Goal: Information Seeking & Learning: Learn about a topic

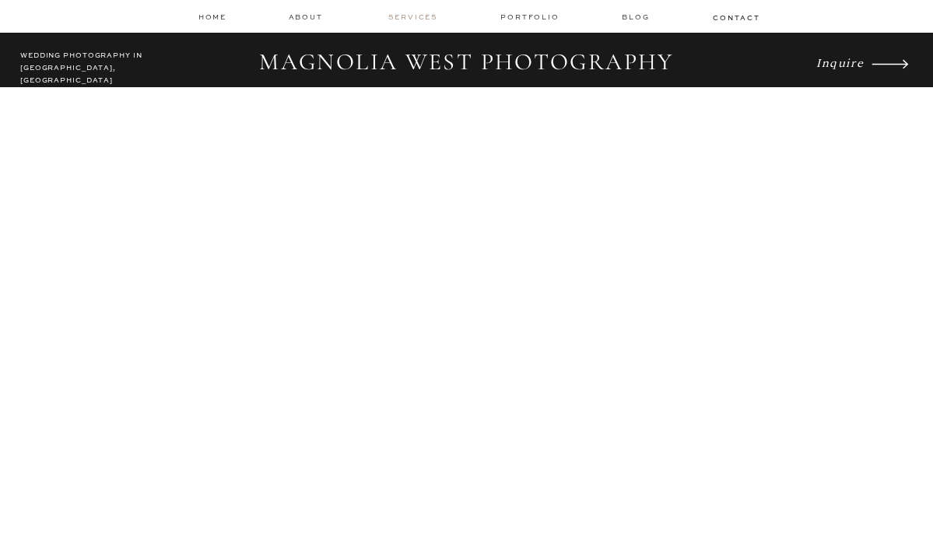
click at [420, 15] on nav "services" at bounding box center [414, 17] width 52 height 10
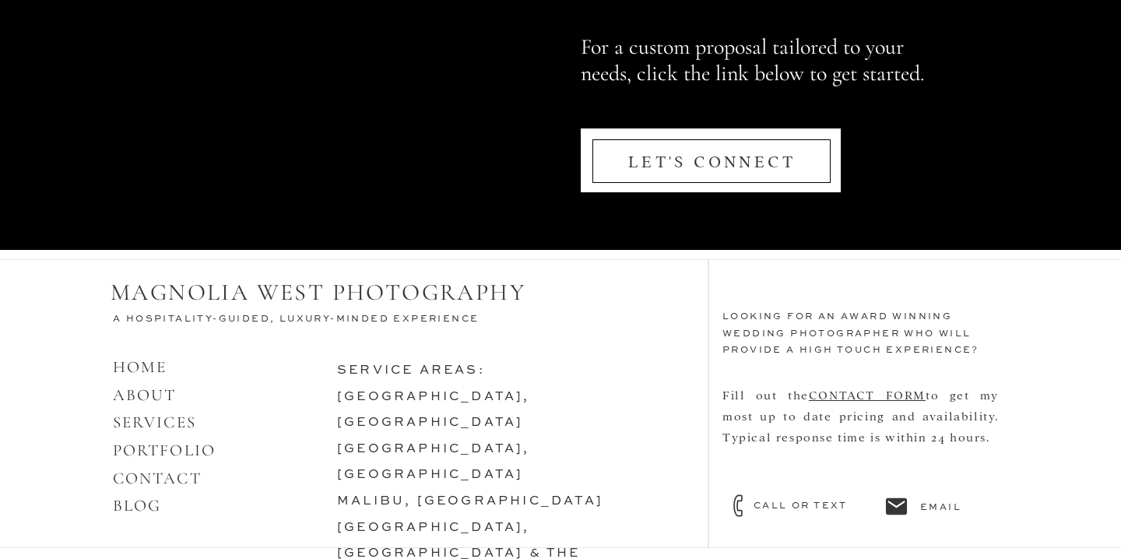
scroll to position [7616, 0]
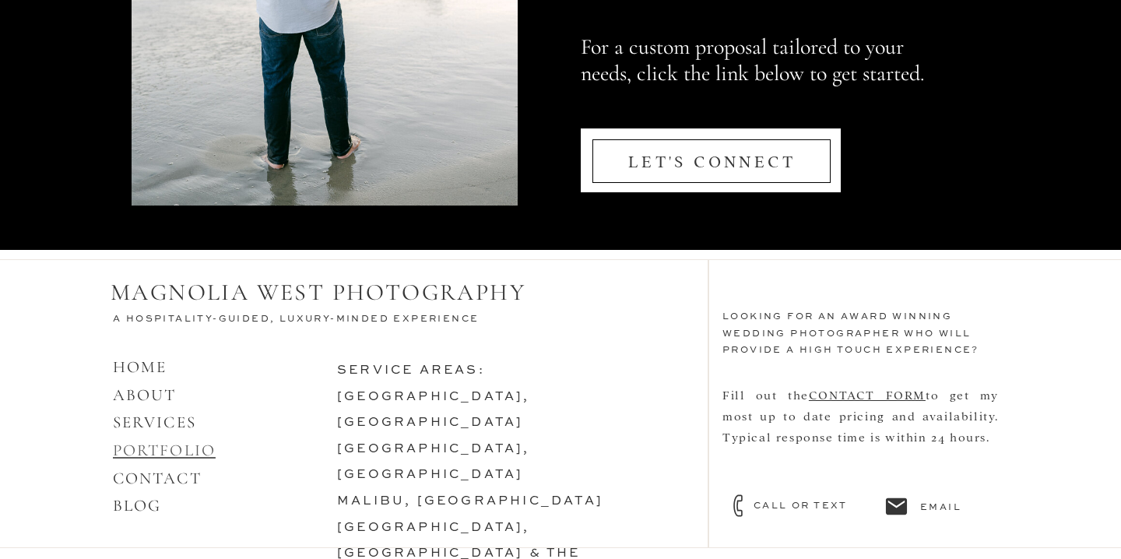
click at [157, 451] on link "PORTFOLIO" at bounding box center [164, 450] width 103 height 19
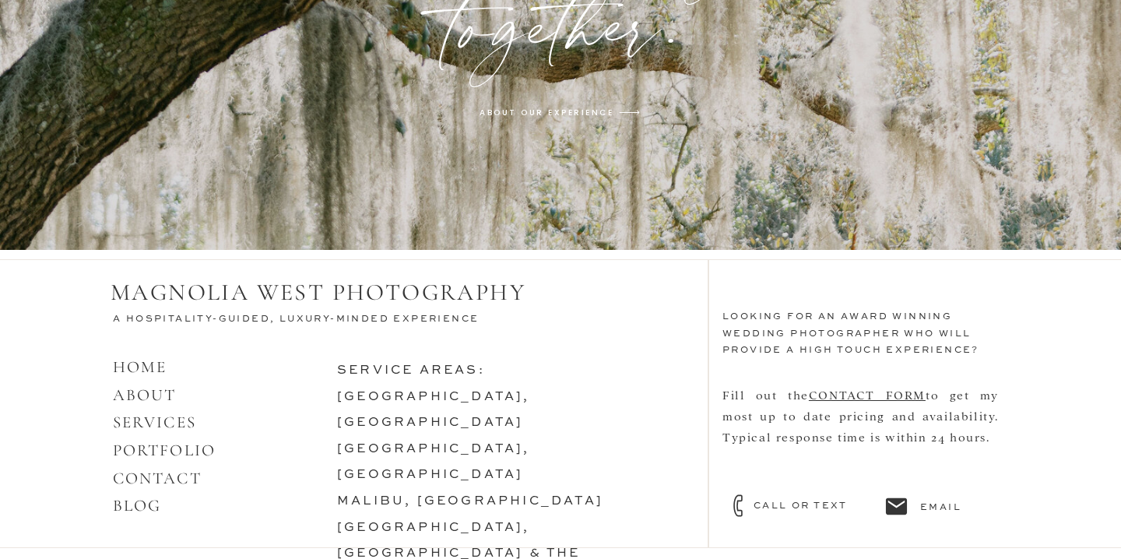
scroll to position [5072, 0]
click at [419, 413] on h3 "service areas: los angeles, ca SANTA BARBARA, CA malibu, ca SAVANNAH, GA & the …" at bounding box center [503, 439] width 332 height 163
click at [422, 443] on link "[GEOGRAPHIC_DATA], [GEOGRAPHIC_DATA]" at bounding box center [433, 462] width 193 height 39
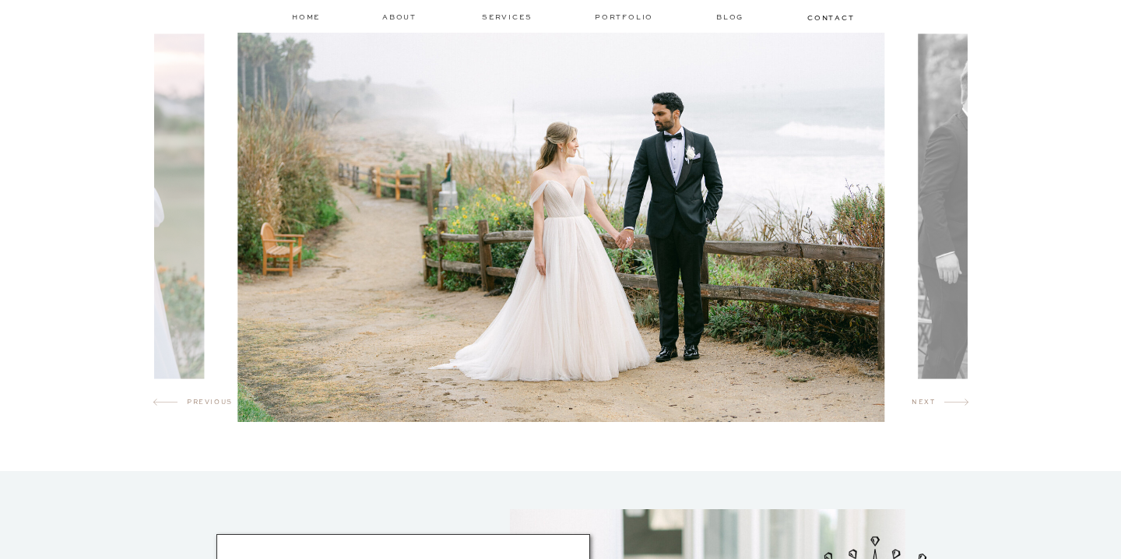
scroll to position [937, 0]
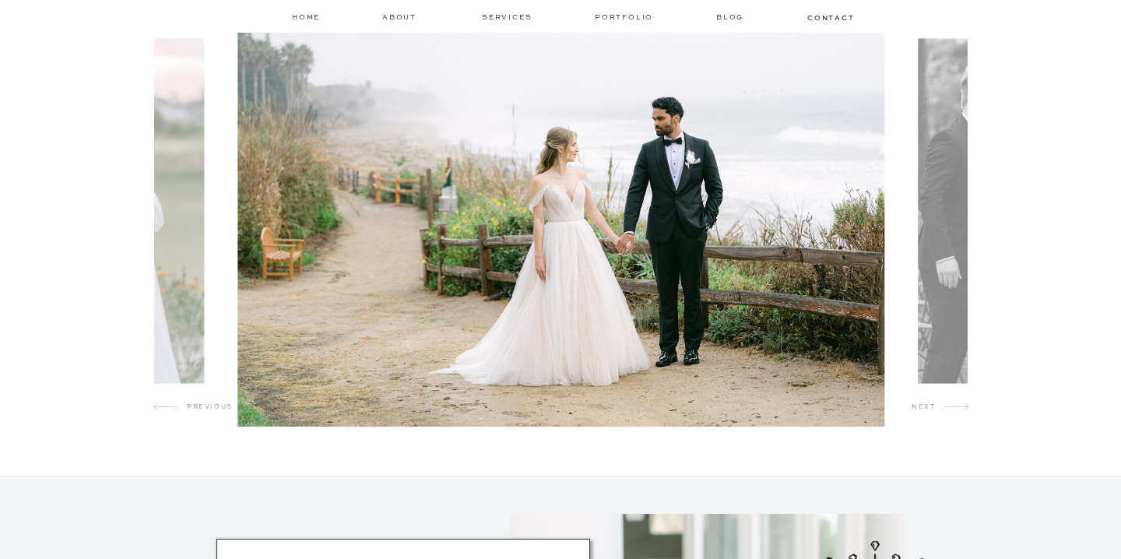
click at [933, 222] on img at bounding box center [1033, 210] width 230 height 345
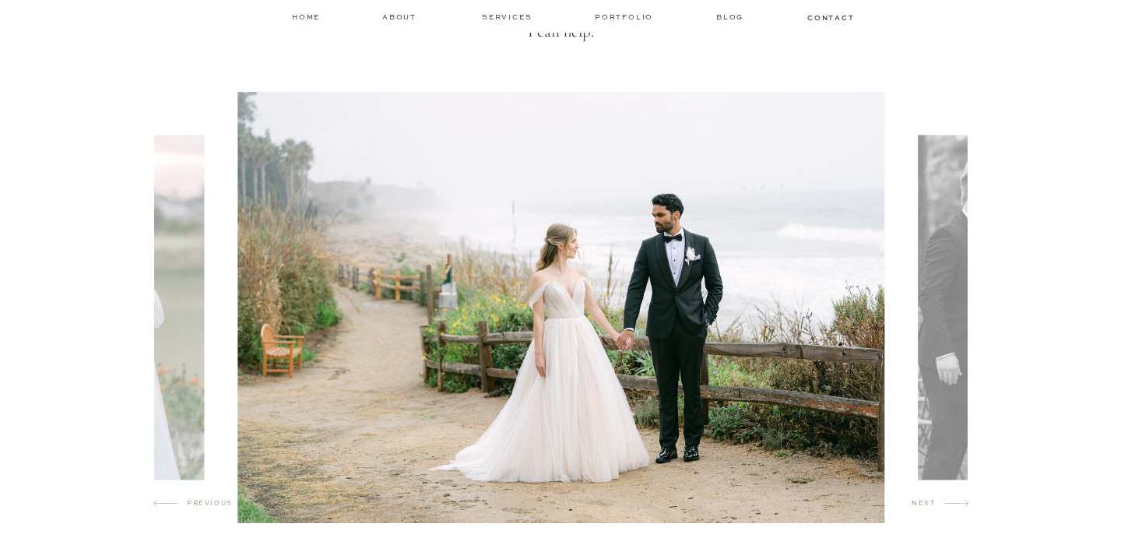
scroll to position [846, 0]
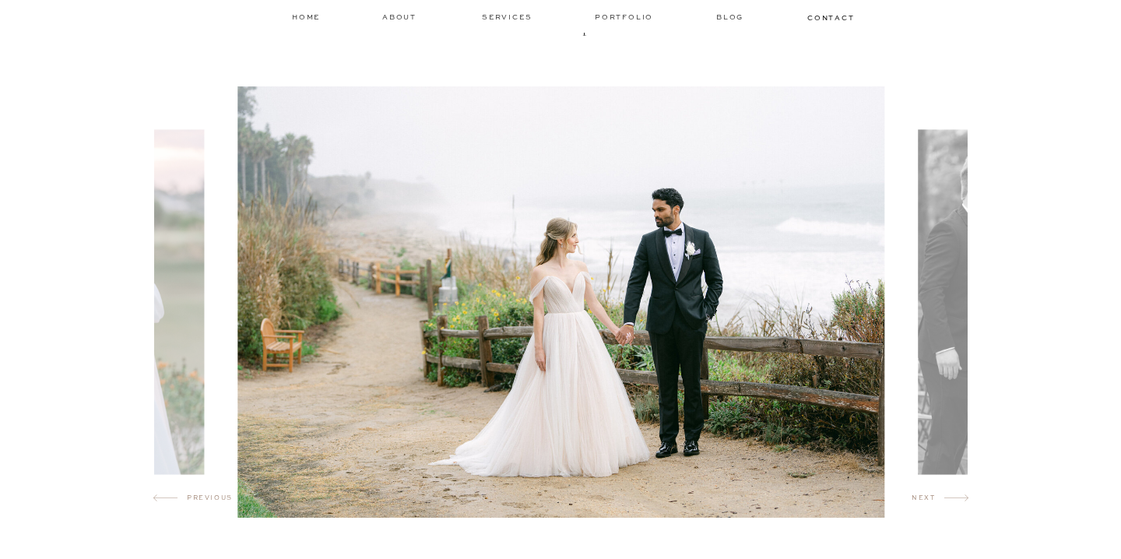
click at [963, 304] on img at bounding box center [1033, 301] width 230 height 345
click at [936, 298] on img at bounding box center [1033, 301] width 230 height 345
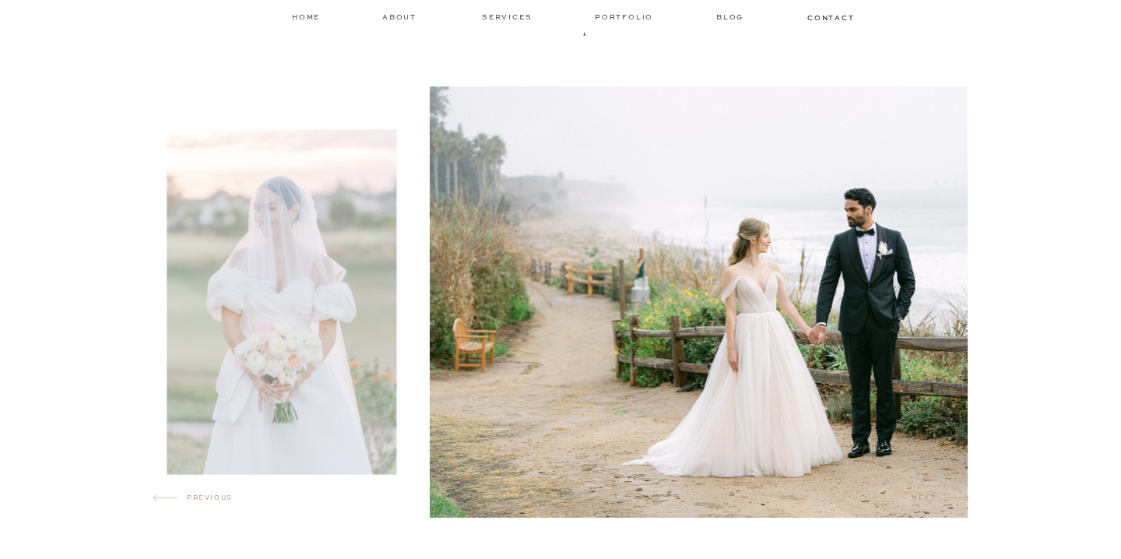
click at [865, 221] on img at bounding box center [753, 301] width 647 height 431
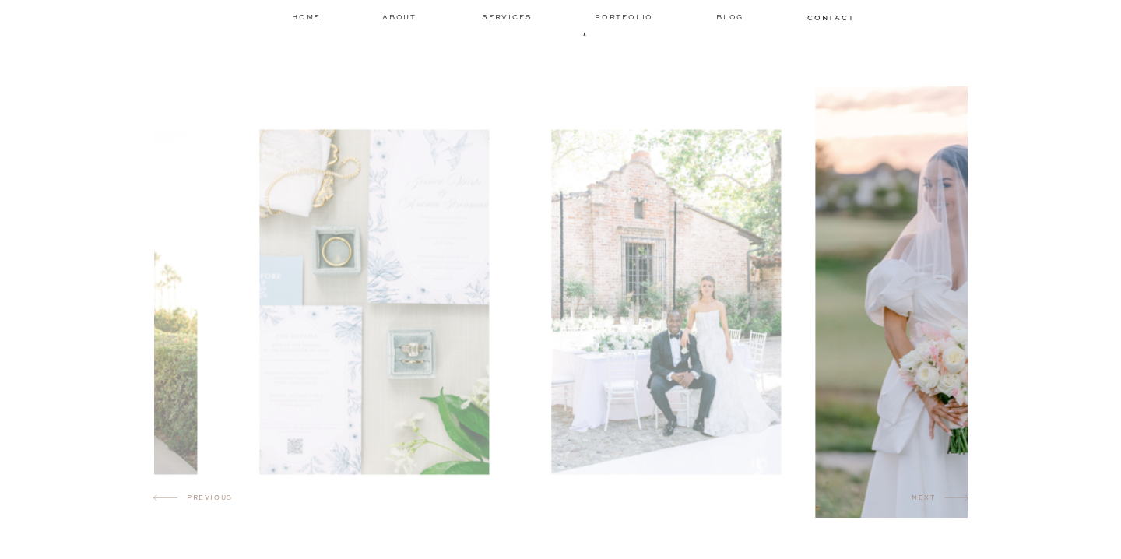
click at [816, 248] on div at bounding box center [561, 301] width 814 height 431
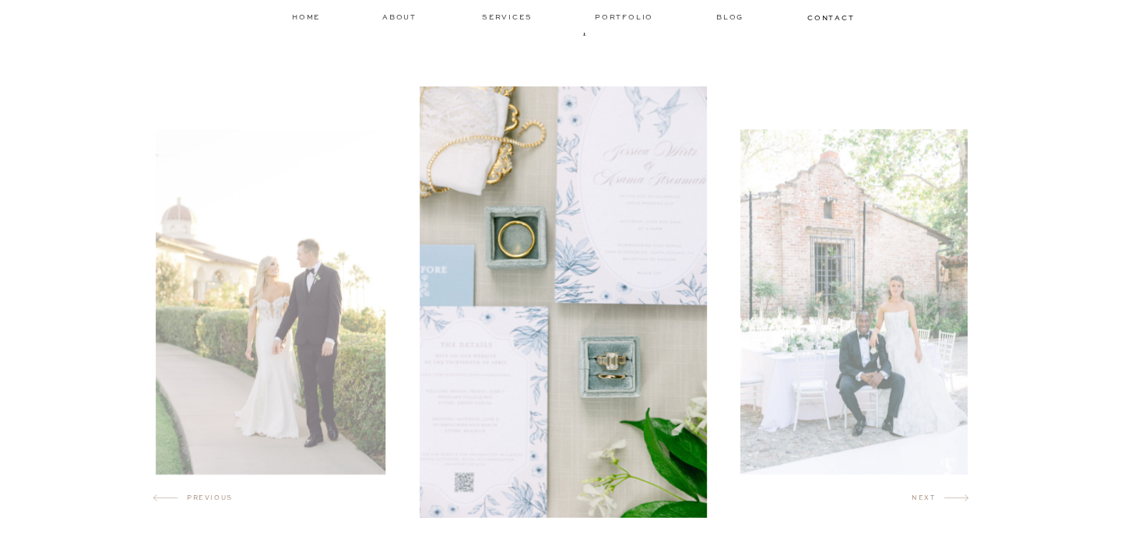
click at [316, 312] on img at bounding box center [271, 301] width 230 height 345
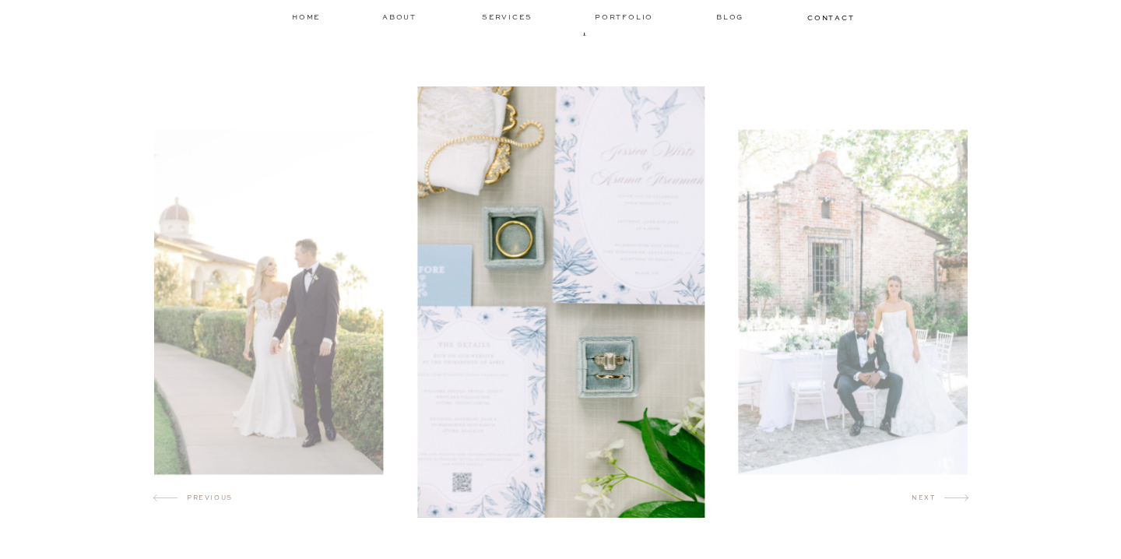
click at [316, 312] on img at bounding box center [269, 301] width 230 height 345
click at [931, 494] on h2 "next" at bounding box center [928, 501] width 33 height 16
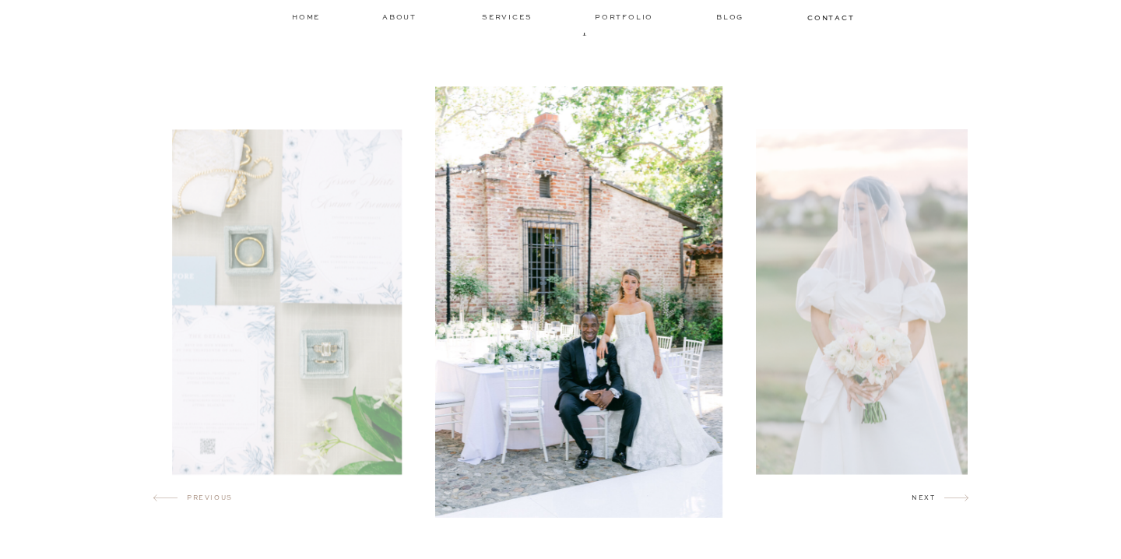
click at [931, 494] on h2 "next" at bounding box center [928, 501] width 33 height 16
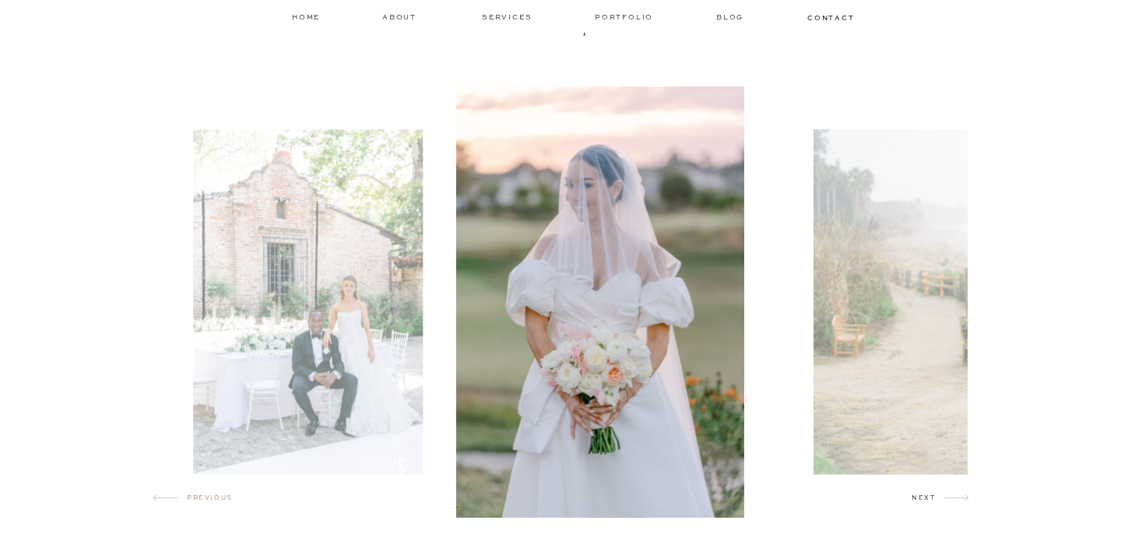
click at [932, 496] on h2 "next" at bounding box center [928, 501] width 33 height 16
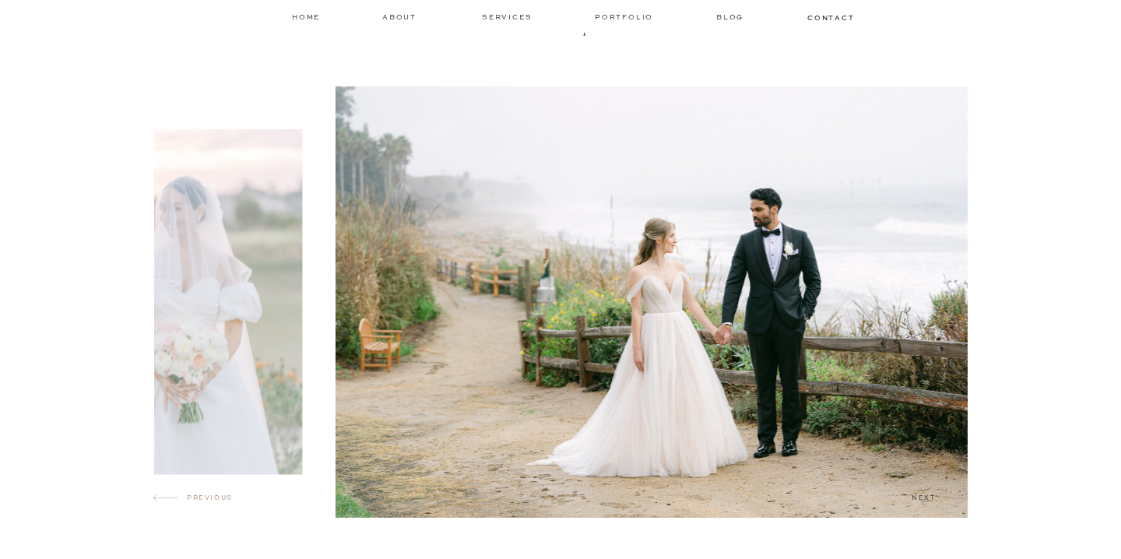
click at [932, 496] on h2 "next" at bounding box center [928, 501] width 33 height 16
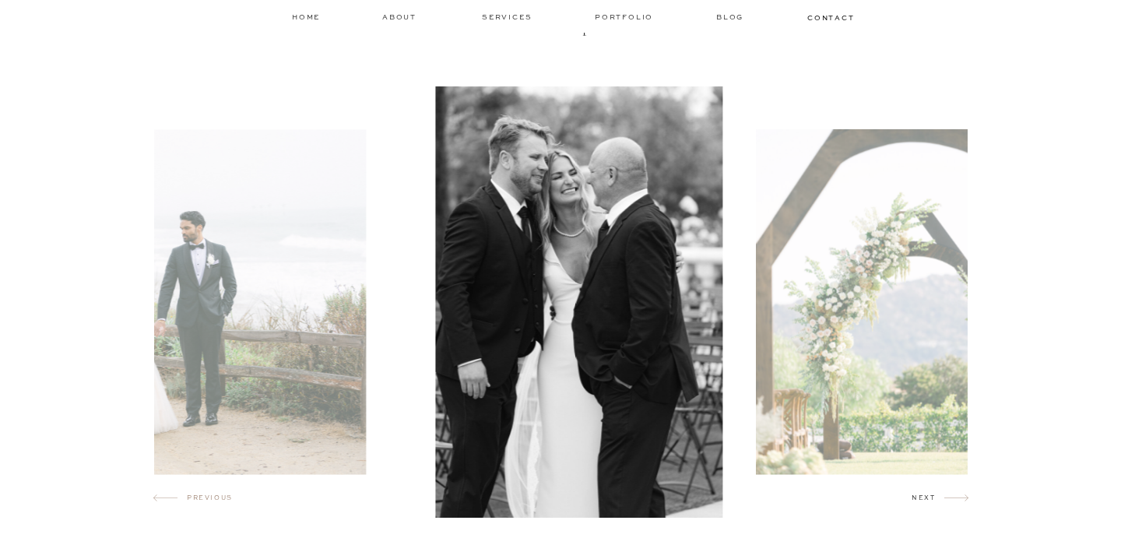
click at [932, 496] on h2 "next" at bounding box center [928, 501] width 33 height 16
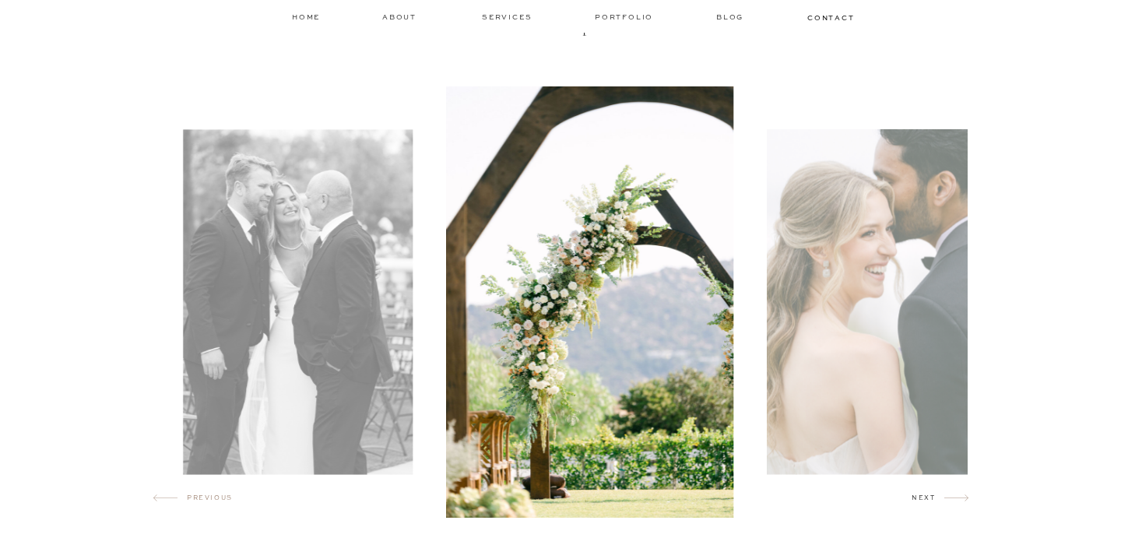
click at [932, 496] on h2 "next" at bounding box center [928, 501] width 33 height 16
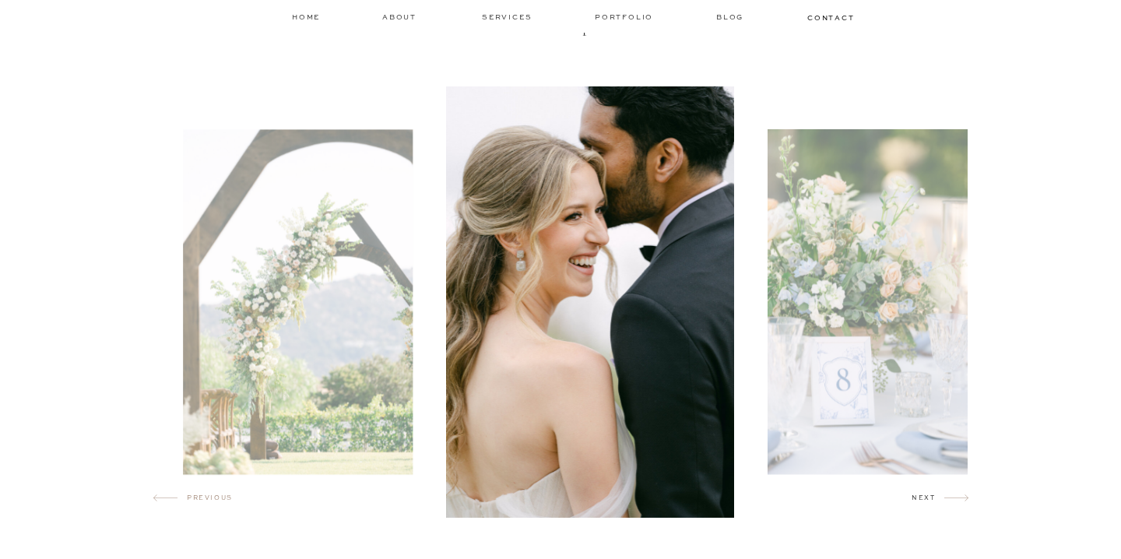
click at [932, 496] on h2 "next" at bounding box center [928, 501] width 33 height 16
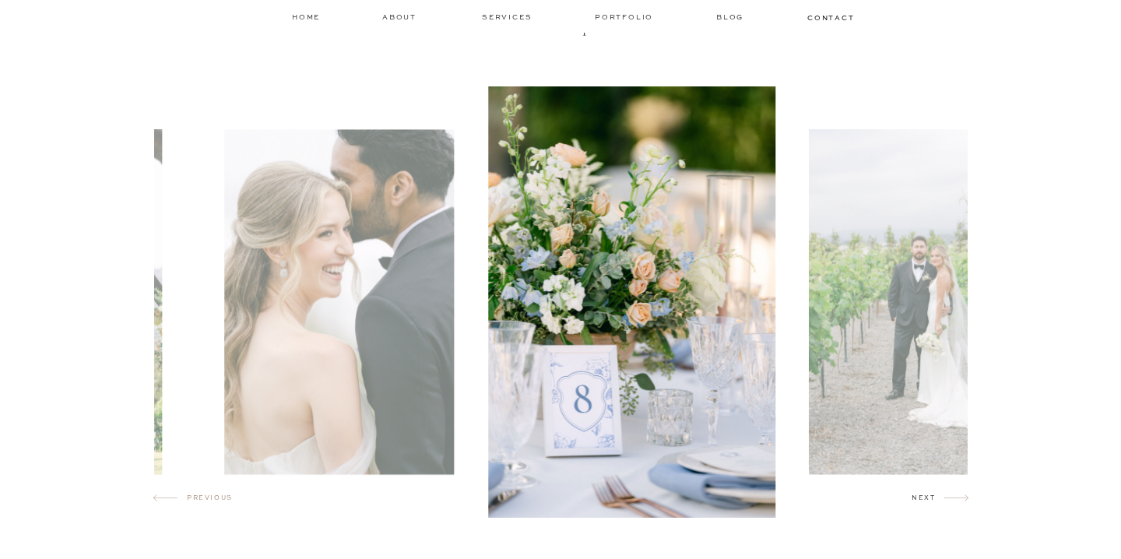
click at [932, 496] on h2 "next" at bounding box center [928, 501] width 33 height 16
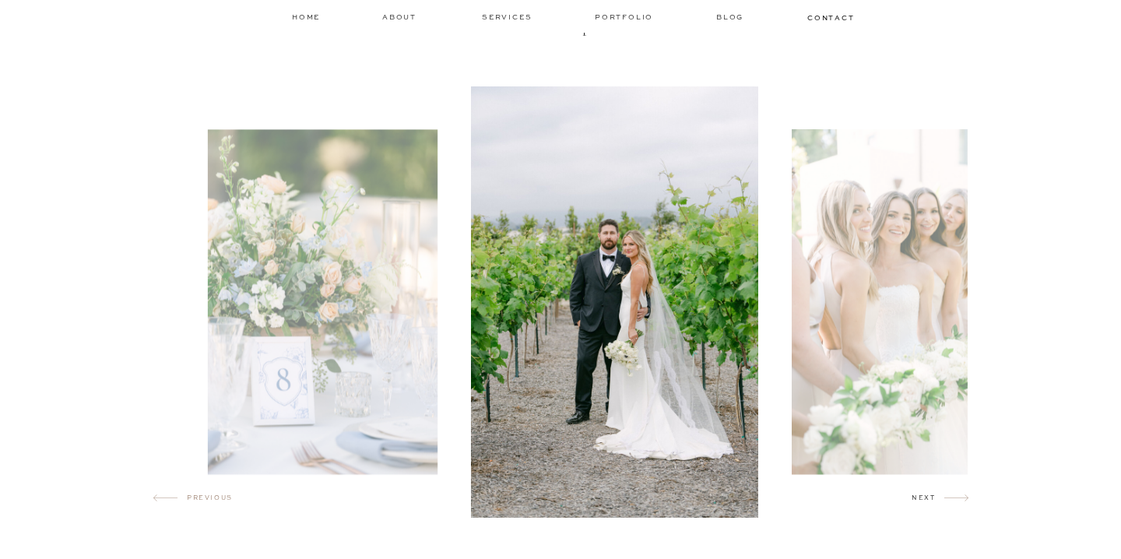
click at [932, 496] on h2 "next" at bounding box center [928, 501] width 33 height 16
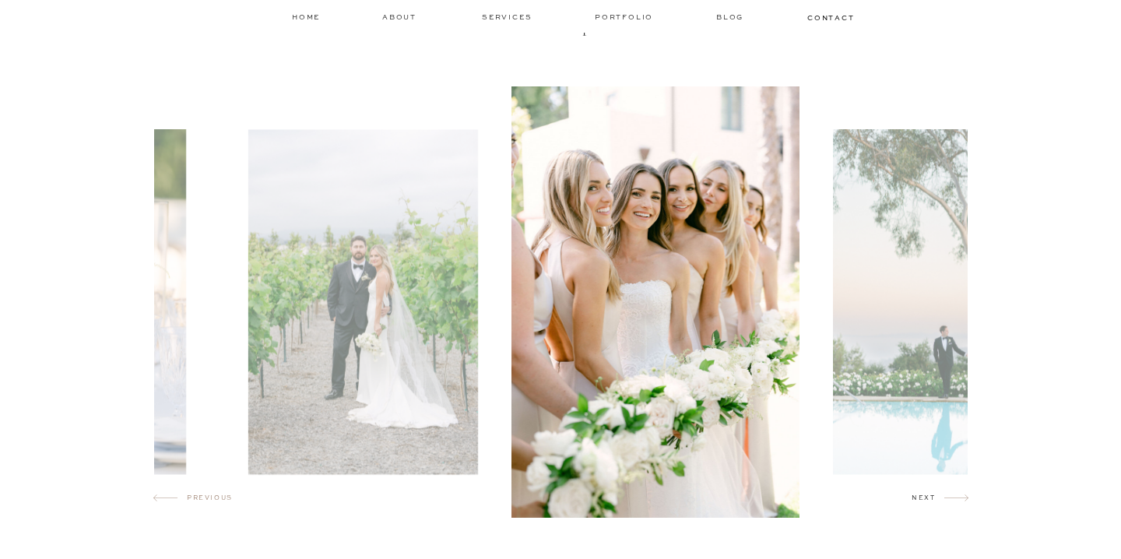
click at [932, 496] on h2 "next" at bounding box center [928, 501] width 33 height 16
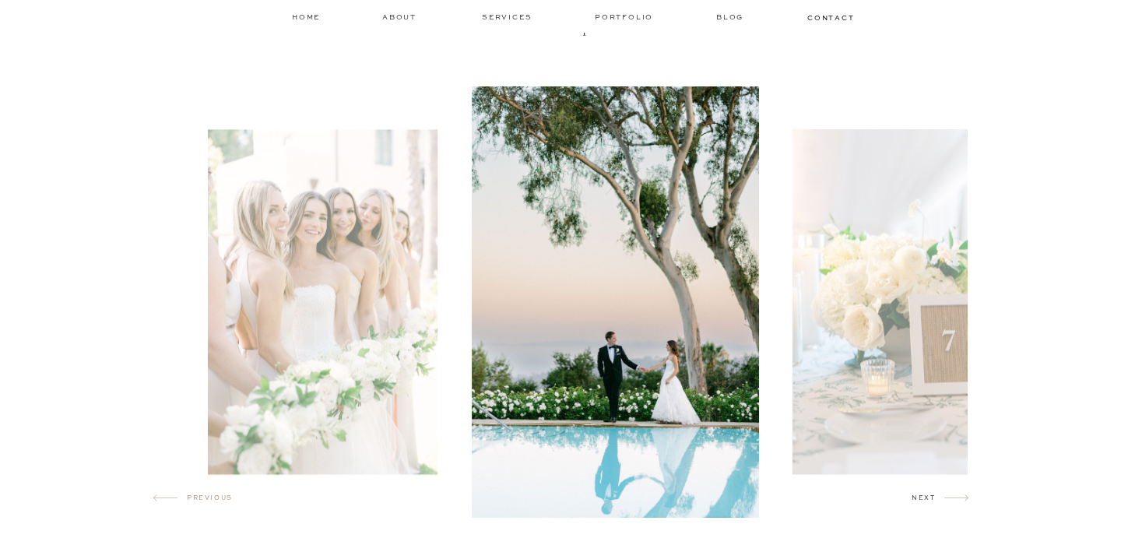
click at [932, 496] on h2 "next" at bounding box center [928, 501] width 33 height 16
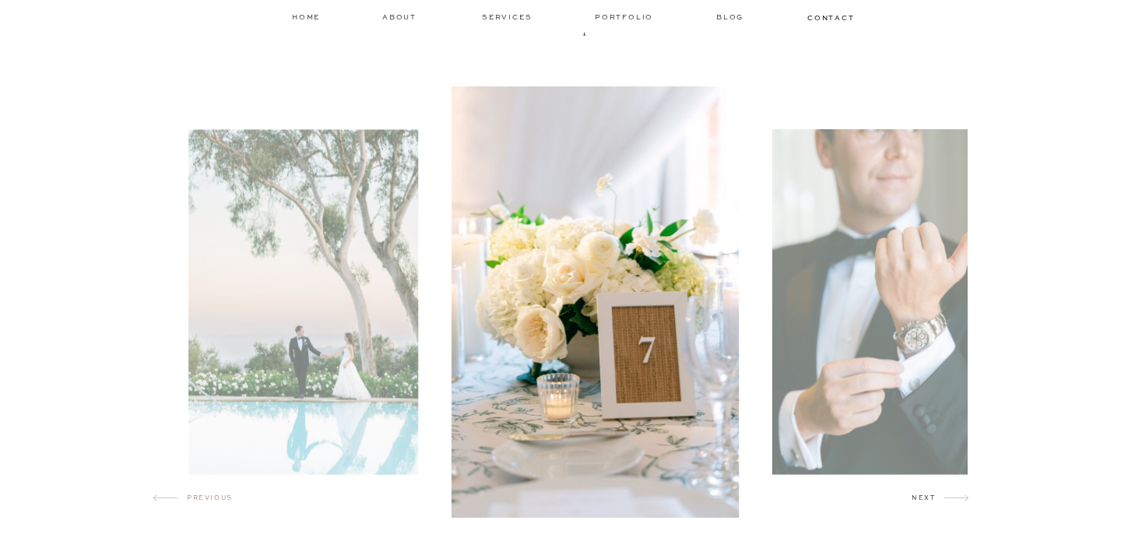
click at [932, 496] on h2 "next" at bounding box center [928, 501] width 33 height 16
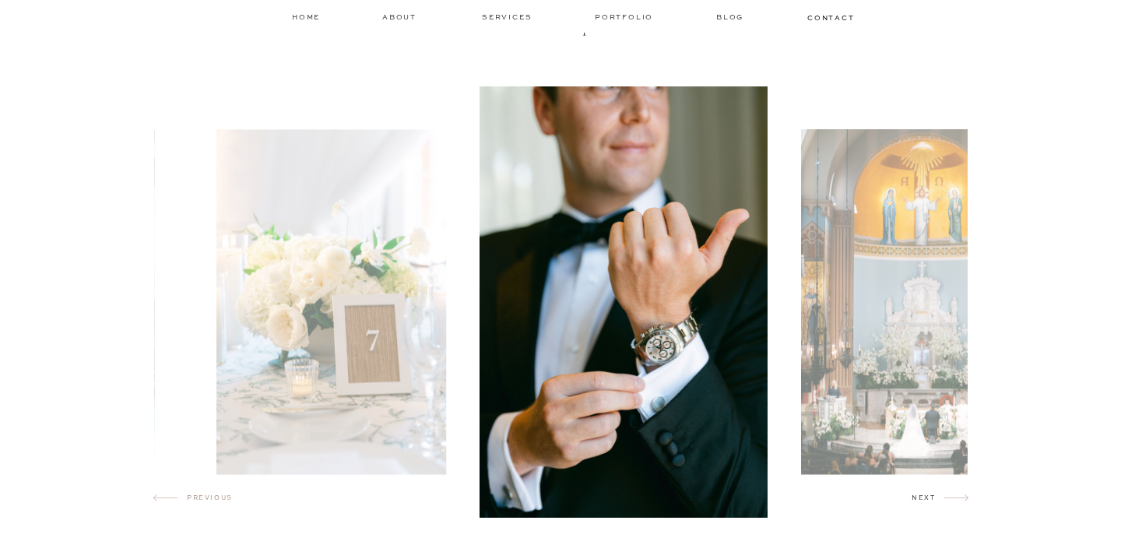
click at [932, 496] on h2 "next" at bounding box center [928, 501] width 33 height 16
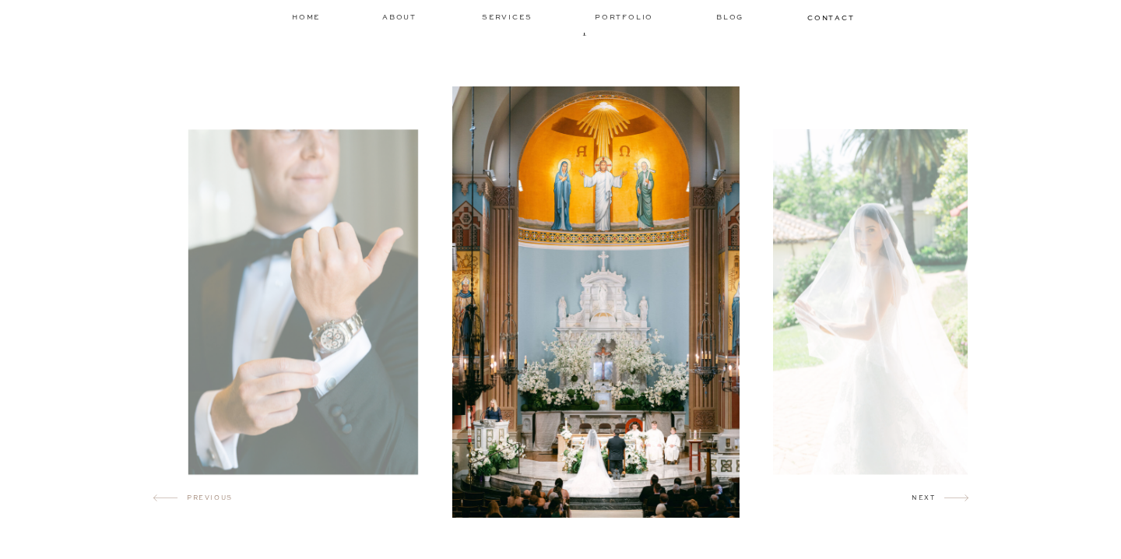
click at [932, 496] on h2 "next" at bounding box center [928, 501] width 33 height 16
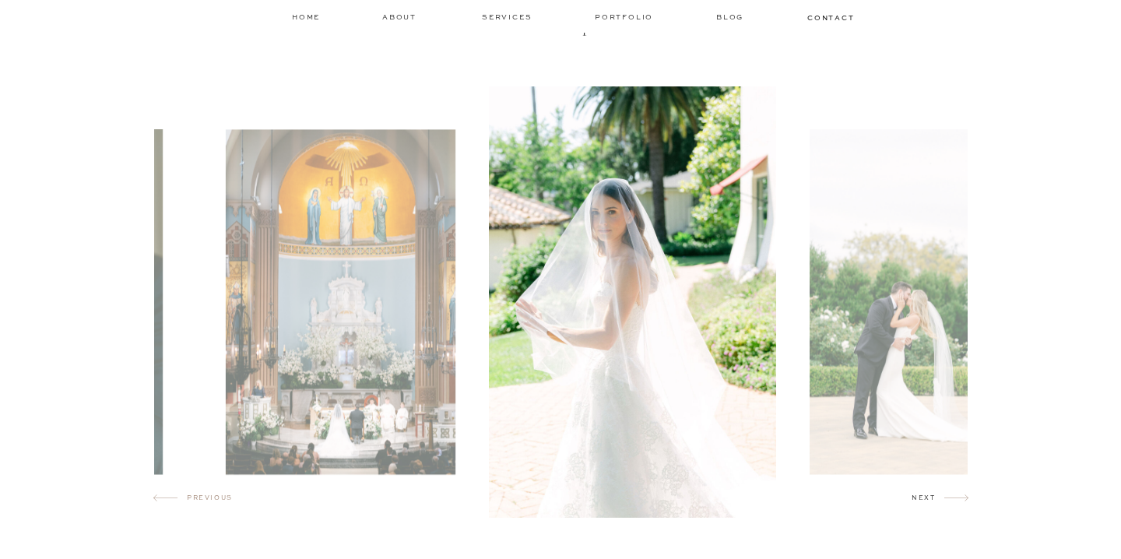
click at [932, 496] on h2 "next" at bounding box center [928, 501] width 33 height 16
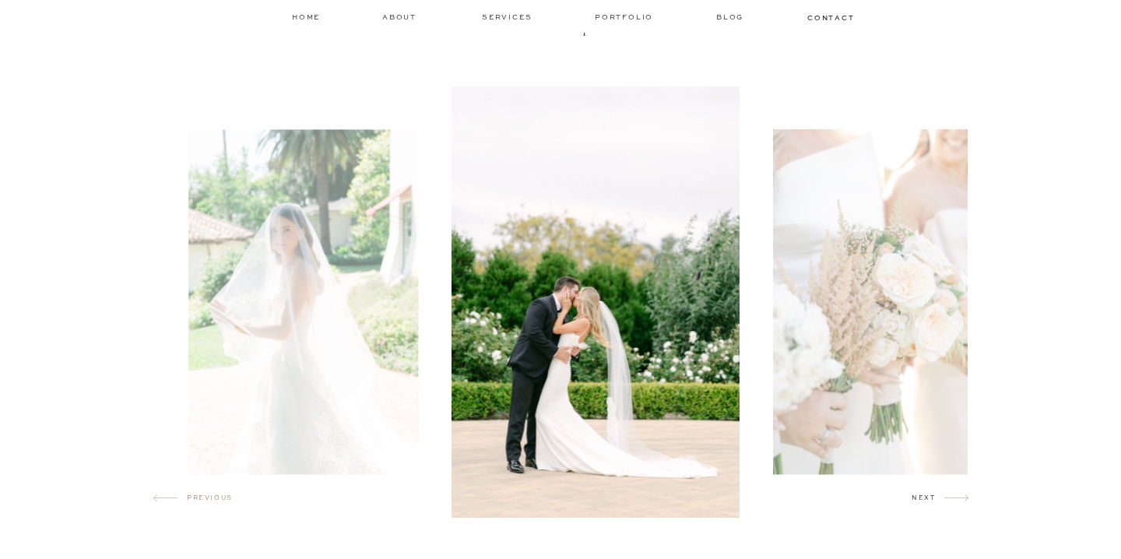
click at [932, 496] on h2 "next" at bounding box center [928, 501] width 33 height 16
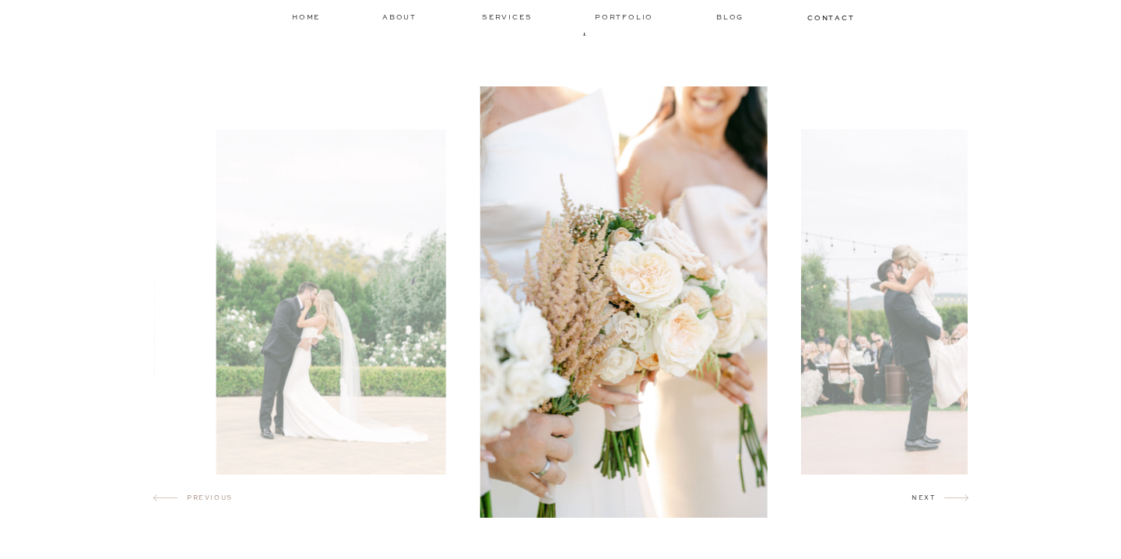
click at [932, 496] on h2 "next" at bounding box center [928, 501] width 33 height 16
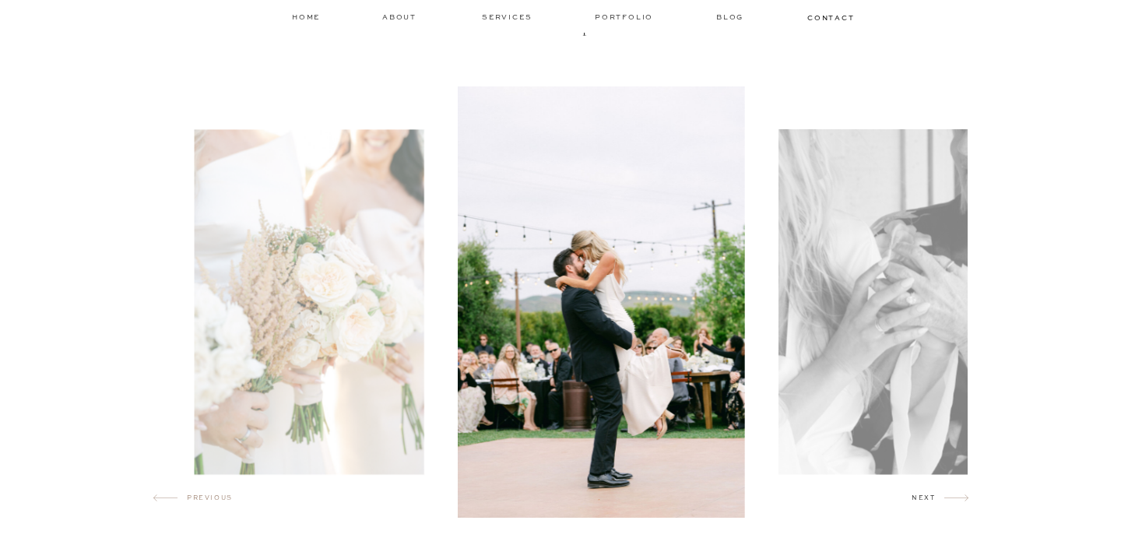
click at [932, 496] on h2 "next" at bounding box center [928, 501] width 33 height 16
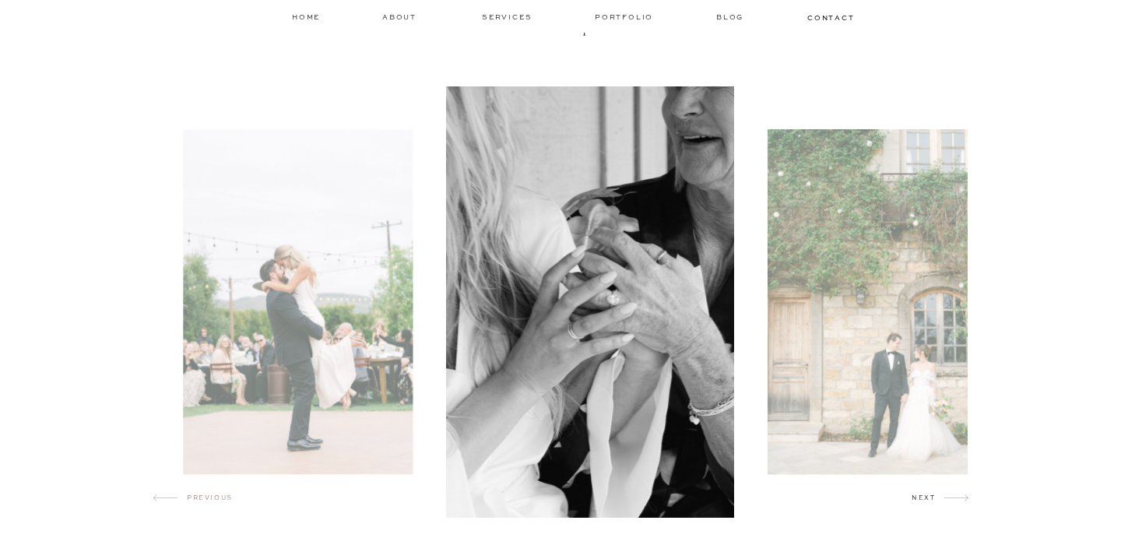
click at [932, 496] on h2 "next" at bounding box center [928, 501] width 33 height 16
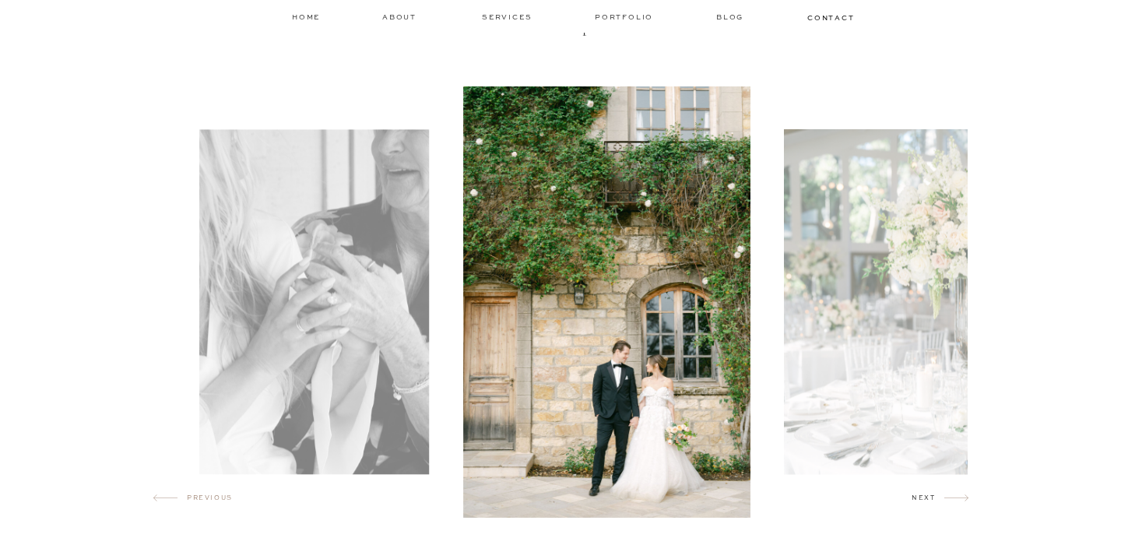
click at [932, 496] on h2 "next" at bounding box center [928, 501] width 33 height 16
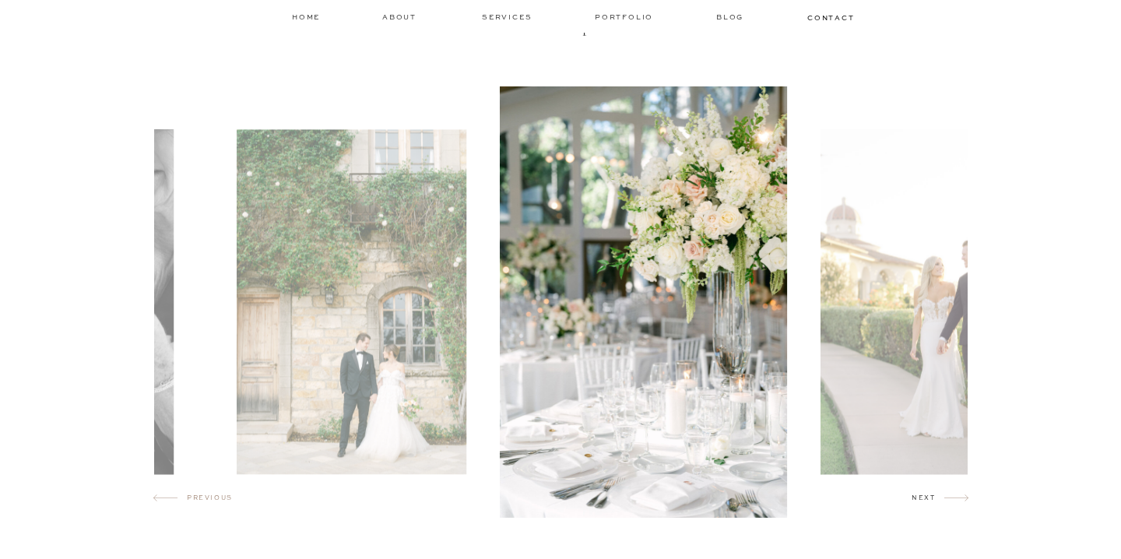
click at [932, 496] on h2 "next" at bounding box center [928, 501] width 33 height 16
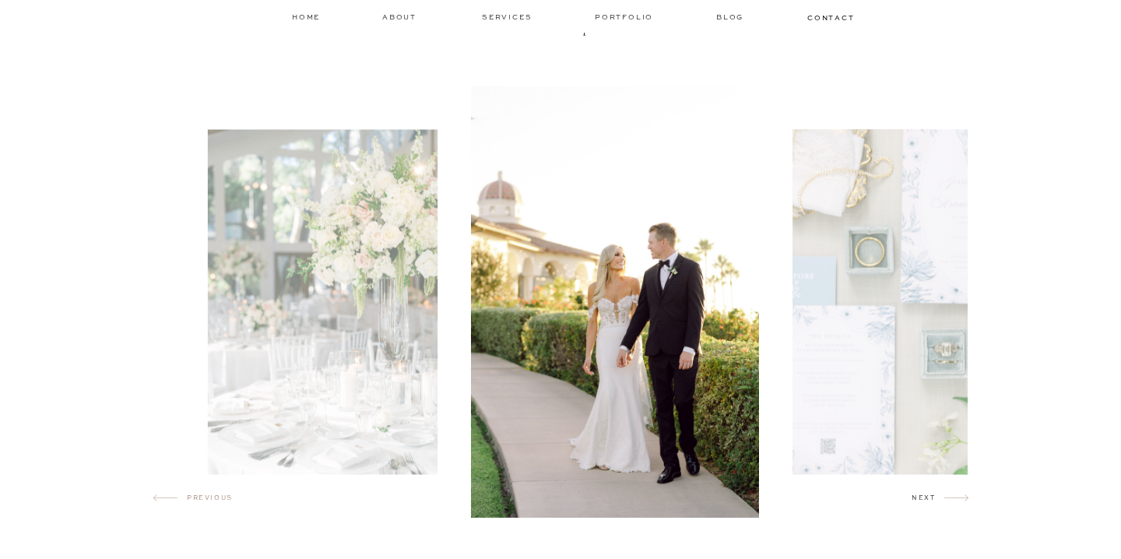
click at [932, 496] on h2 "next" at bounding box center [928, 501] width 33 height 16
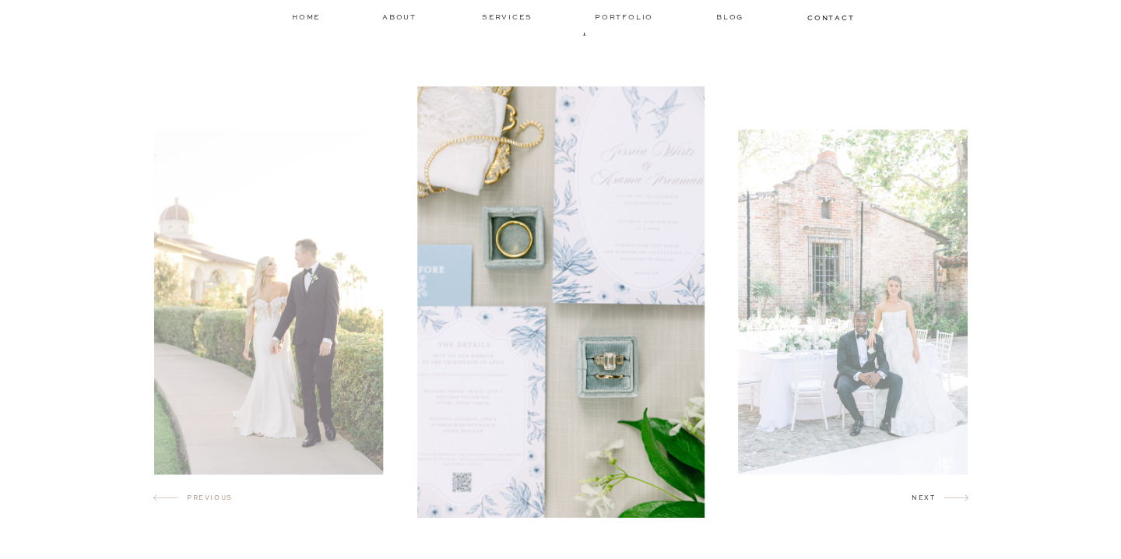
click at [932, 496] on h2 "next" at bounding box center [928, 501] width 33 height 16
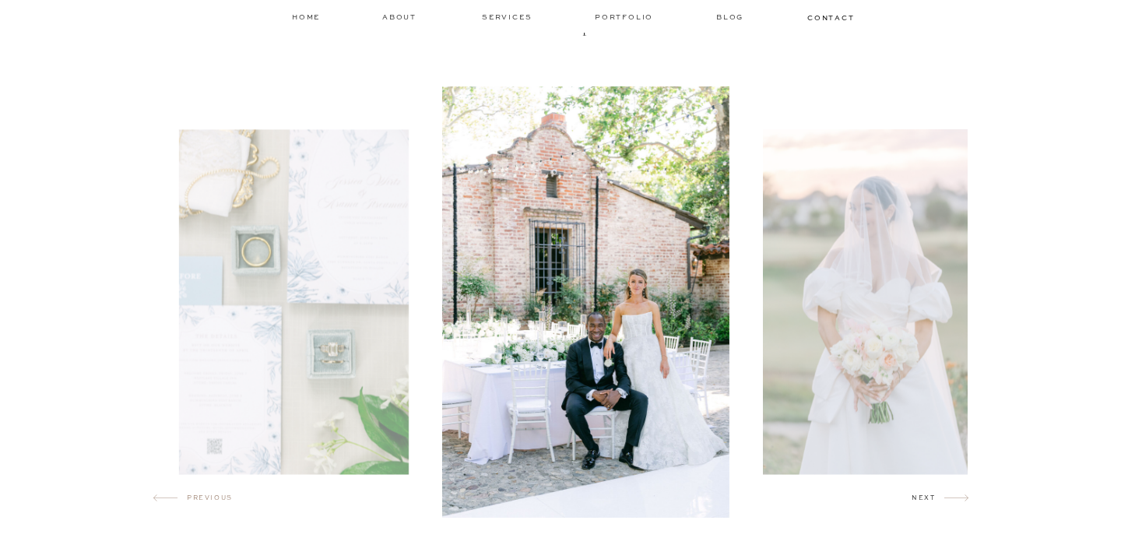
click at [932, 496] on h2 "next" at bounding box center [928, 501] width 33 height 16
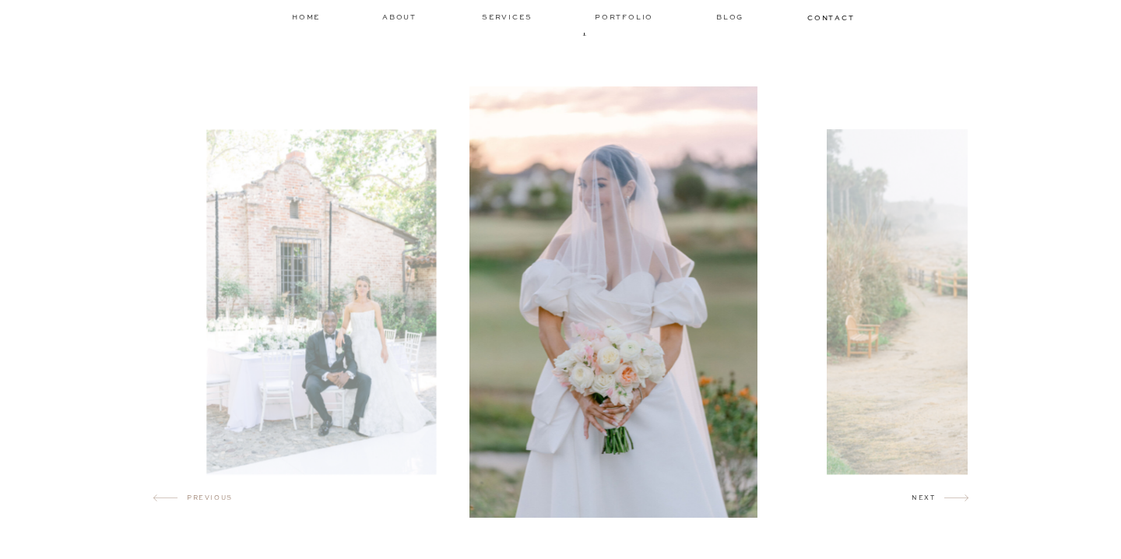
click at [932, 496] on h2 "next" at bounding box center [928, 501] width 33 height 16
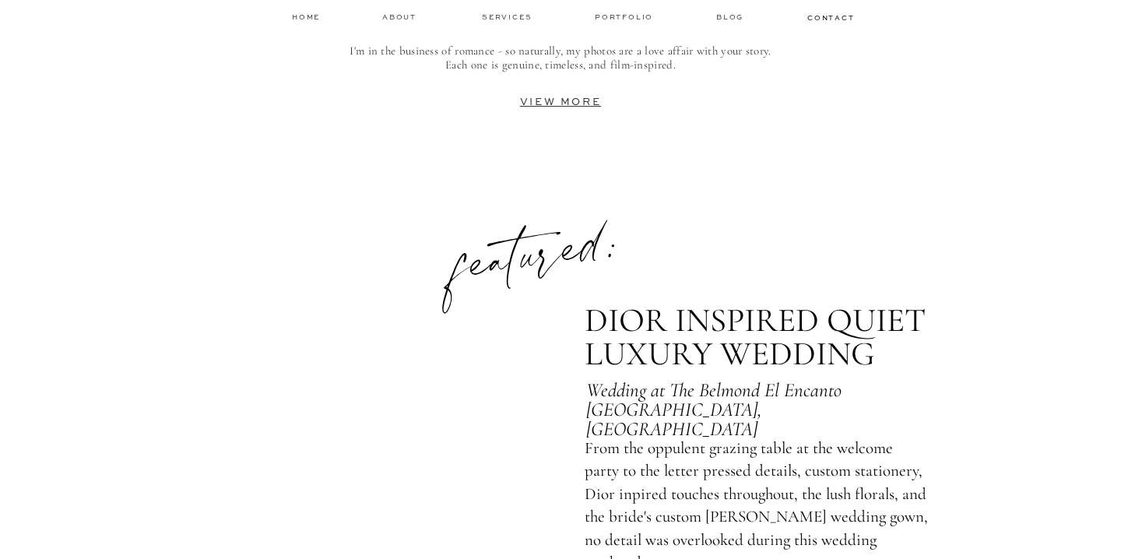
scroll to position [3920, 0]
